Goal: Transaction & Acquisition: Purchase product/service

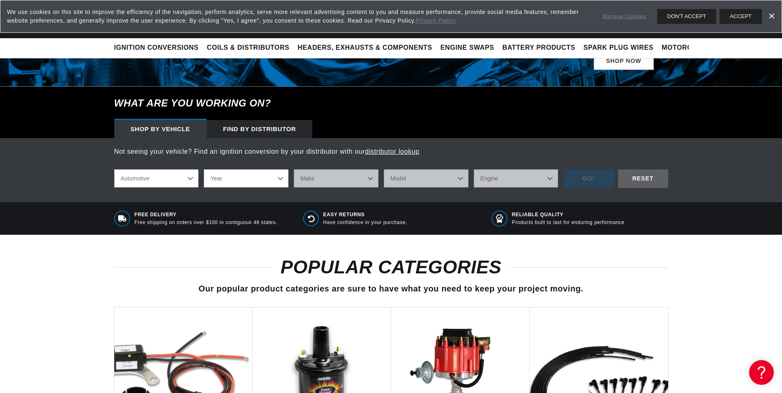
select select "1998"
click option "1998" at bounding box center [0, 0] width 0 height 0
select select "1998"
click at [294, 169] on select "Make Buick Chevrolet Chrysler Dodge Ford GMC Hyundai Isuzu Jeep Lincoln Mazda M…" at bounding box center [336, 178] width 85 height 18
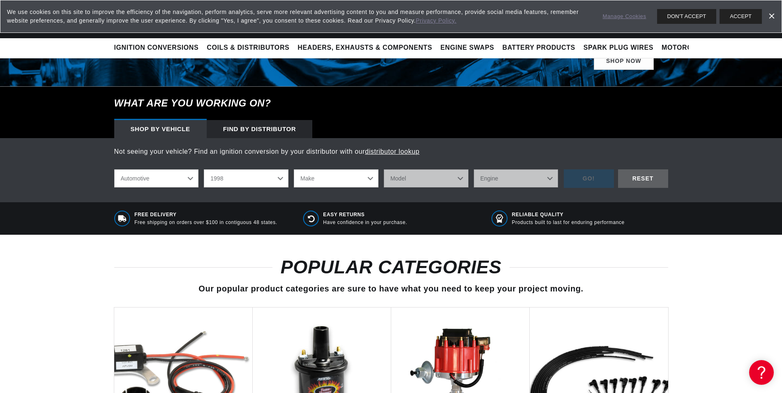
scroll to position [0, 0]
click at [696, 90] on div "What are you working on? Shop by vehicle Find by Distributor Not seeing your ve…" at bounding box center [391, 144] width 782 height 115
click at [731, 18] on button "ACCEPT" at bounding box center [740, 16] width 42 height 15
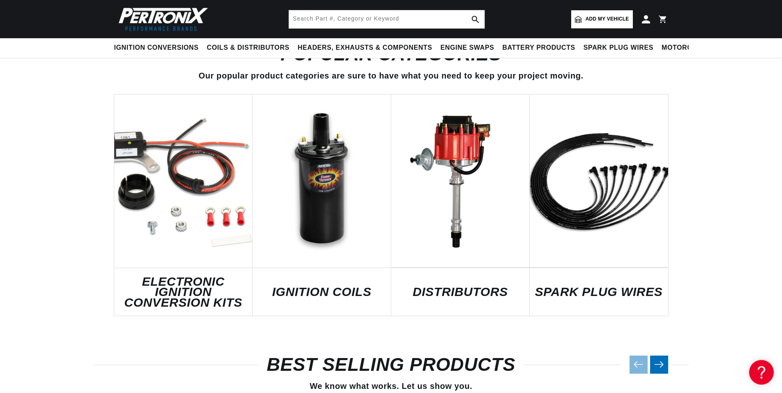
scroll to position [419, 0]
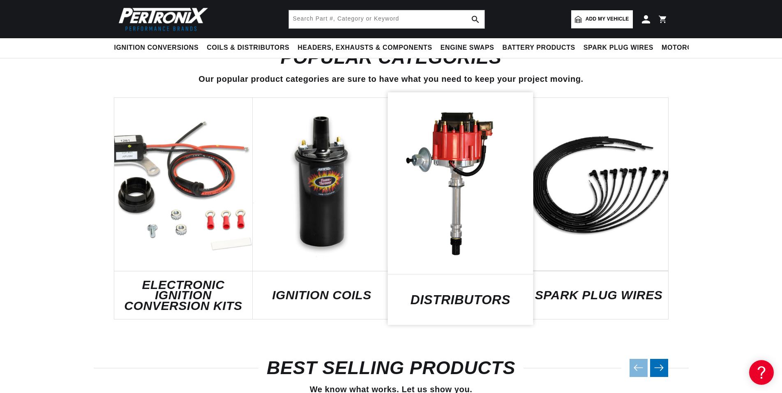
click at [468, 294] on link "DISTRIBUTORS" at bounding box center [459, 299] width 145 height 11
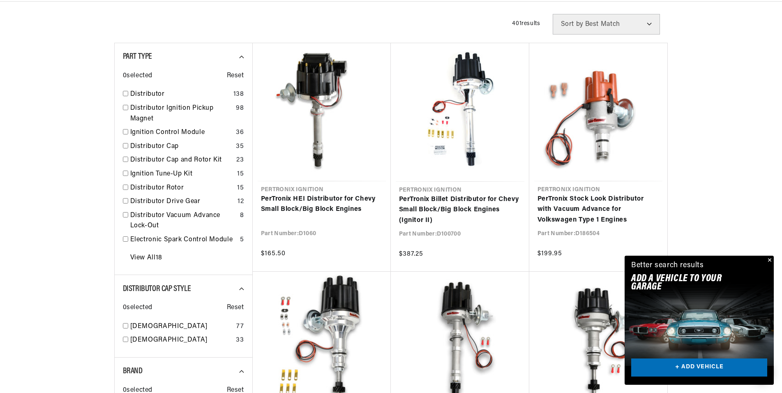
scroll to position [0, 249]
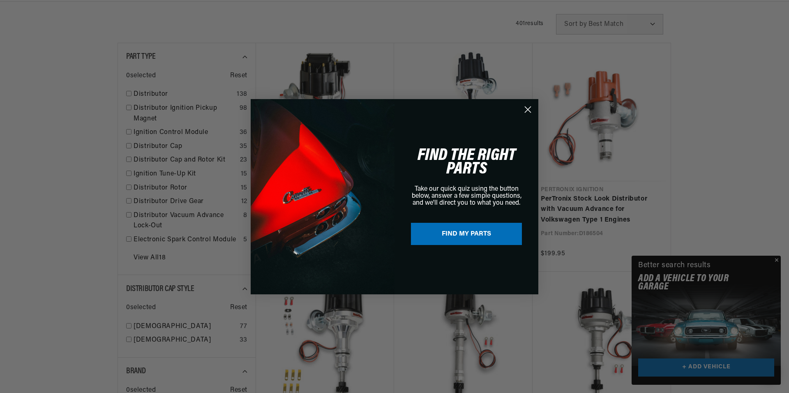
click at [532, 106] on circle "Close dialog" at bounding box center [528, 109] width 14 height 14
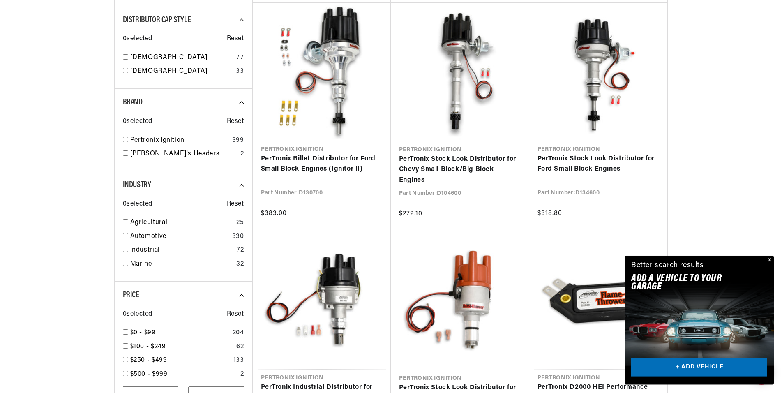
scroll to position [559, 0]
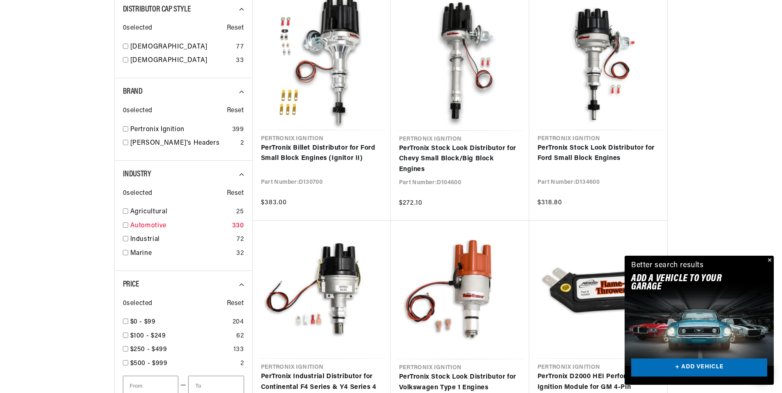
click at [129, 226] on div "Automotive 330" at bounding box center [183, 228] width 121 height 14
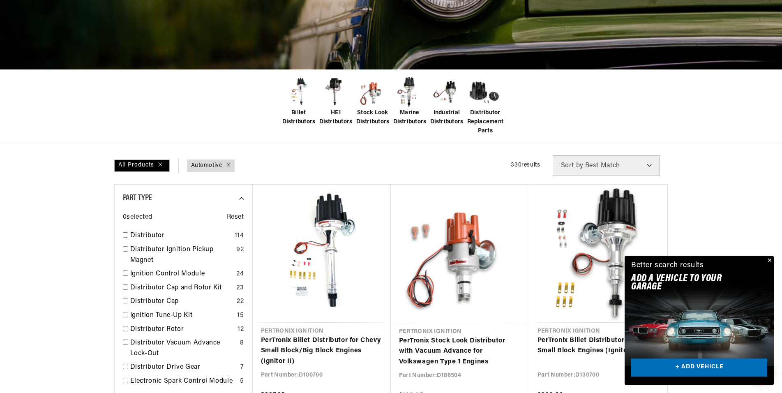
scroll to position [140, 0]
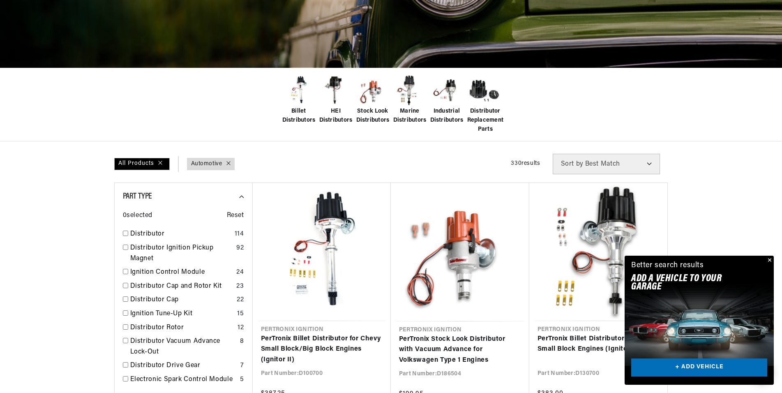
click at [771, 260] on button "Close" at bounding box center [769, 261] width 10 height 10
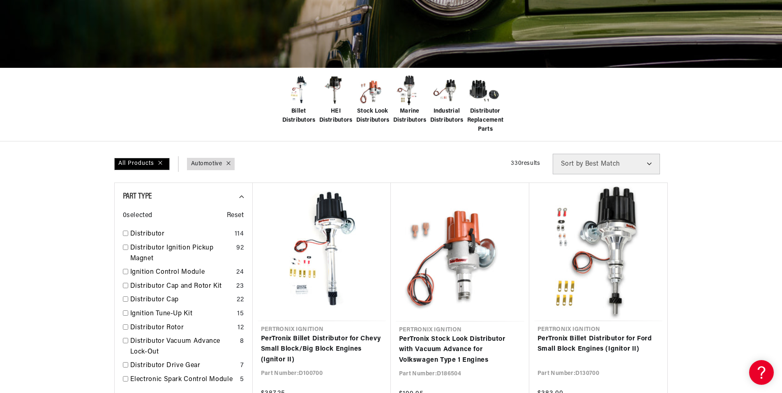
click at [553, 154] on select "Best Match Featured Name, A-Z Name, Z-A Price, Low to High Price, High to Low" at bounding box center [606, 164] width 107 height 21
select select "price:desc"
click option "Price, High to Low" at bounding box center [0, 0] width 0 height 0
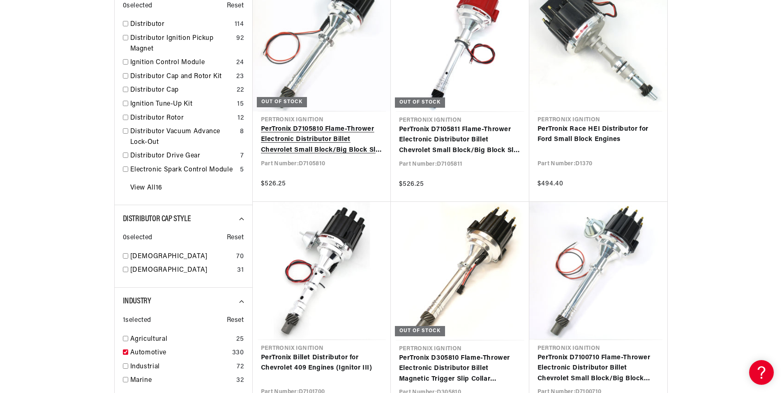
click at [298, 138] on link "PerTronix D7105810 Flame-Thrower Electronic Distributor Billet Chevrolet Small …" at bounding box center [322, 140] width 122 height 32
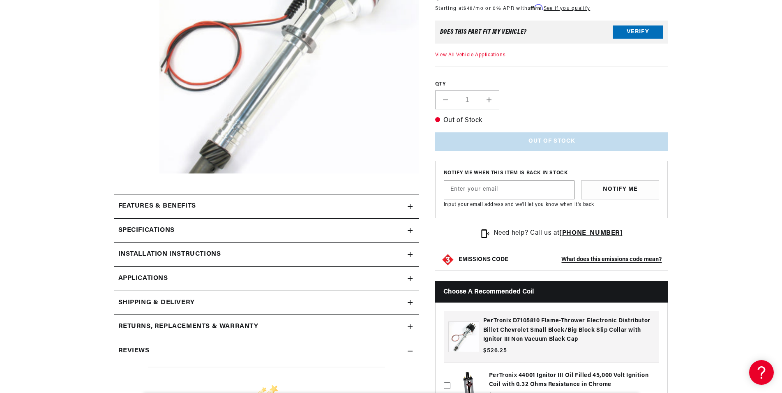
scroll to position [0, 249]
click at [410, 235] on summary "Specifications" at bounding box center [266, 231] width 304 height 24
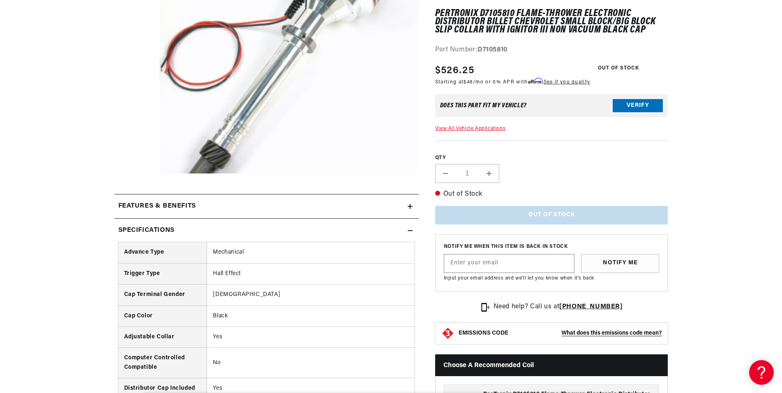
scroll to position [0, 0]
